Goal: Check status: Check status

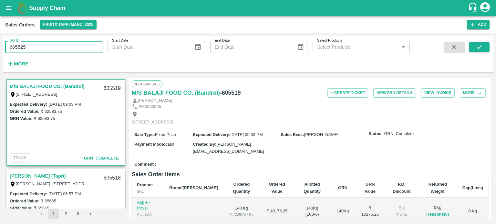
click at [68, 46] on input "605525" at bounding box center [53, 47] width 97 height 12
type input "605525"
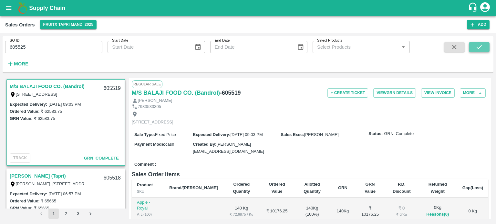
click at [470, 47] on button "submit" at bounding box center [478, 47] width 21 height 10
